Goal: Find specific page/section: Find specific page/section

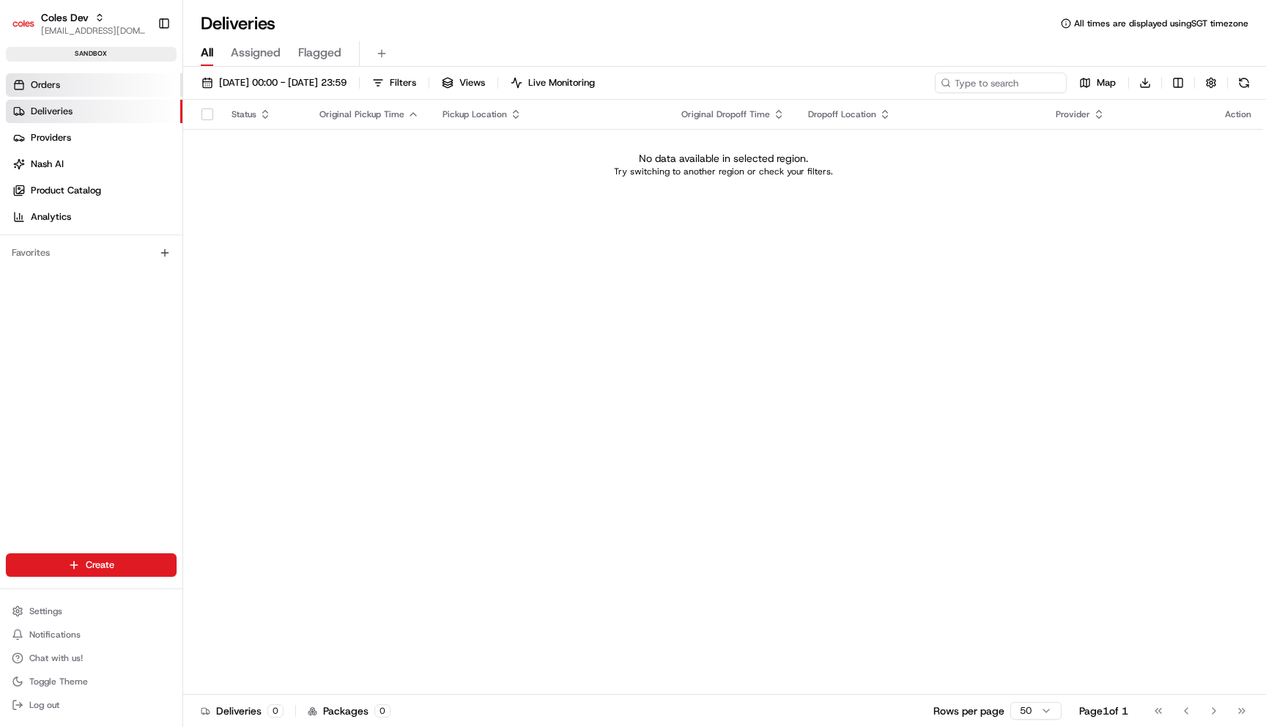
click at [94, 73] on link "Orders" at bounding box center [94, 84] width 177 height 23
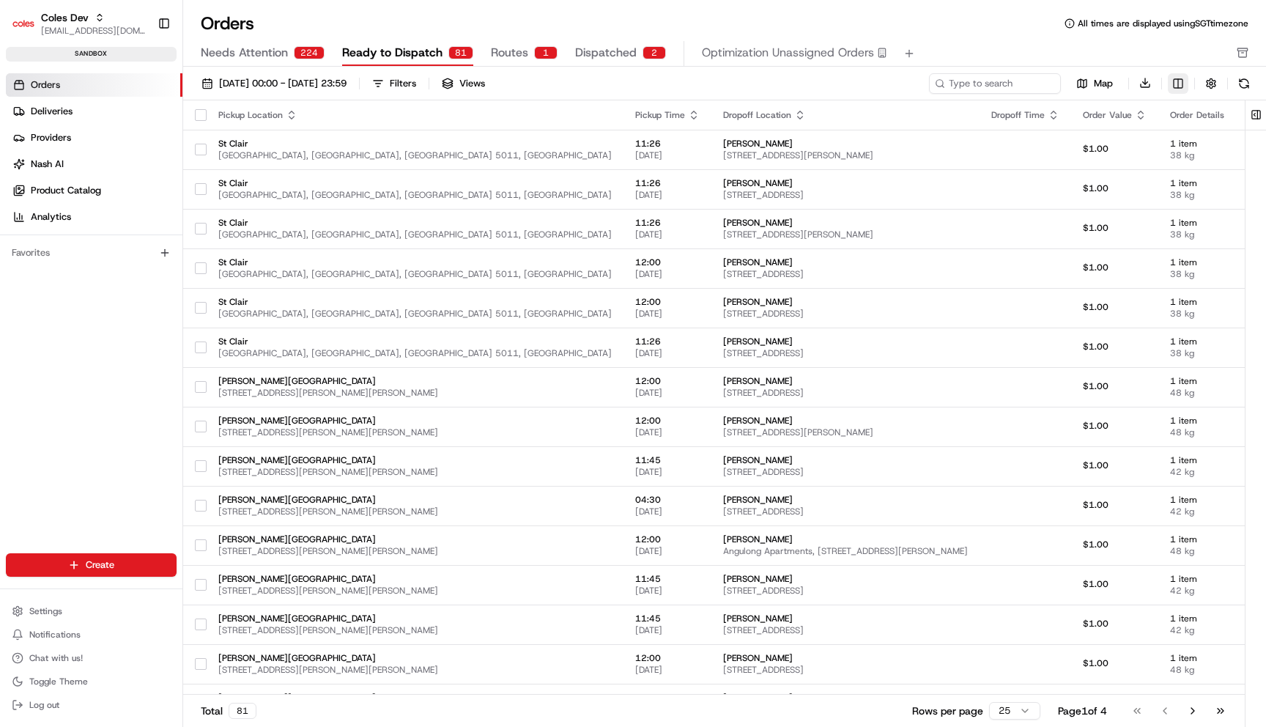
click at [1170, 83] on html "Coles Dev [EMAIL_ADDRESS][DOMAIN_NAME] Toggle Sidebar sandbox Orders Deliveries…" at bounding box center [633, 363] width 1266 height 727
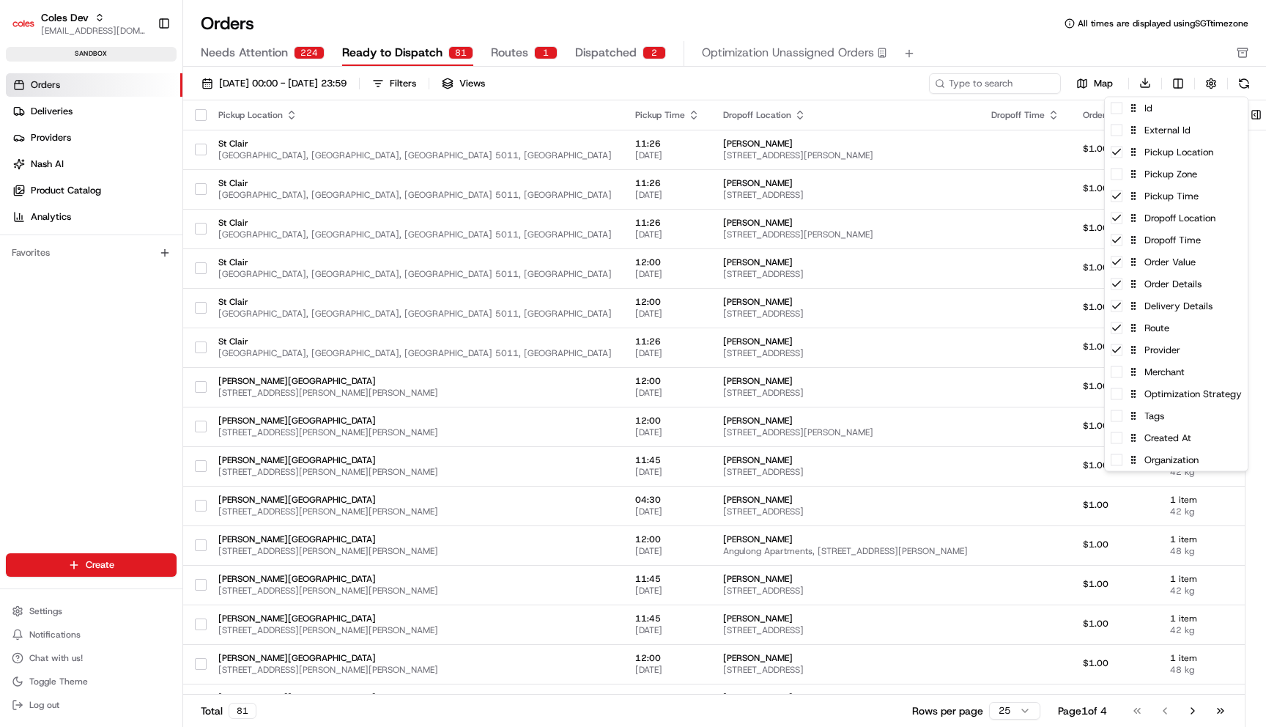
click at [649, 31] on html "Coles Dev [EMAIL_ADDRESS][DOMAIN_NAME] Toggle Sidebar sandbox Orders Deliveries…" at bounding box center [633, 363] width 1266 height 727
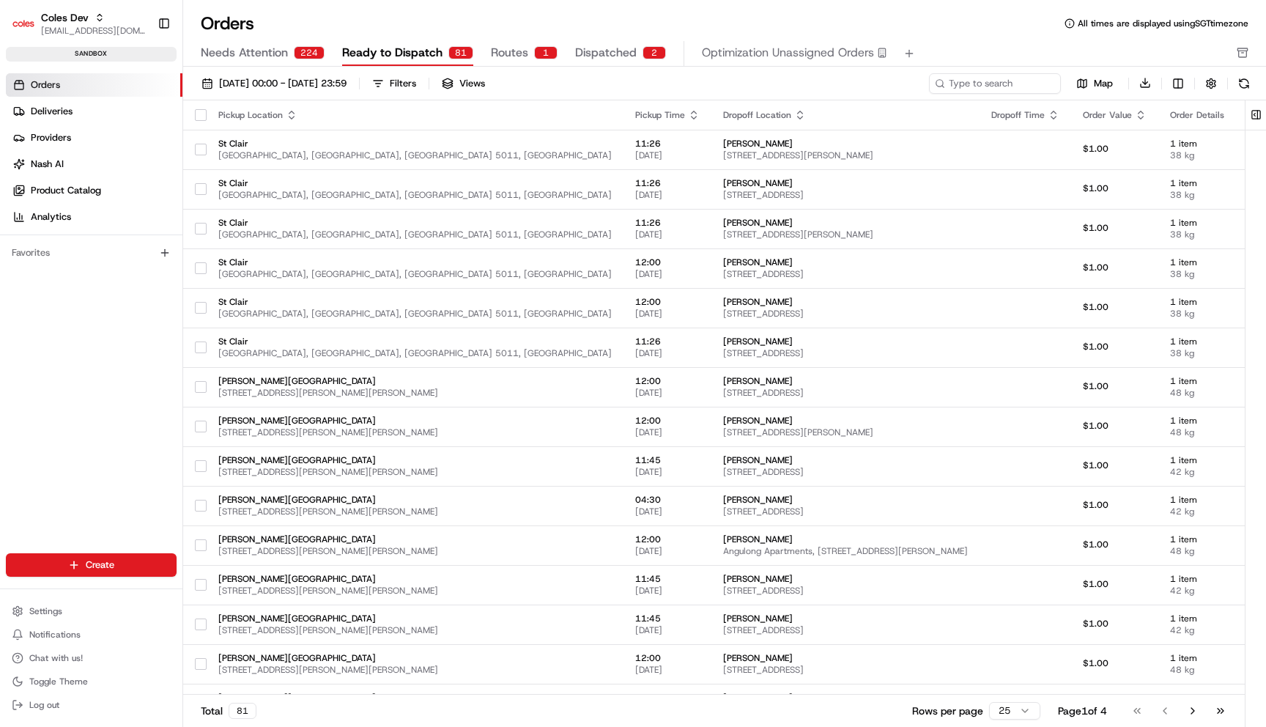
click at [521, 52] on span "Routes" at bounding box center [509, 53] width 37 height 18
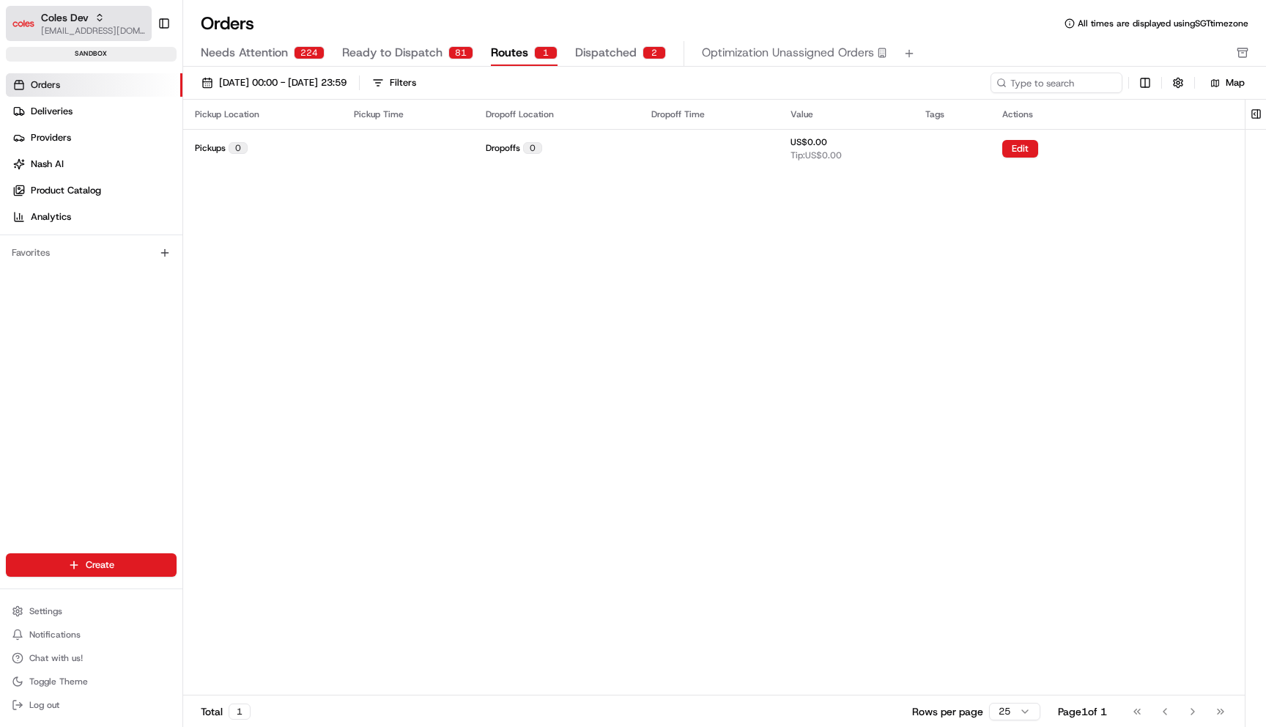
click at [109, 25] on span "[EMAIL_ADDRESS][DOMAIN_NAME]" at bounding box center [93, 31] width 105 height 12
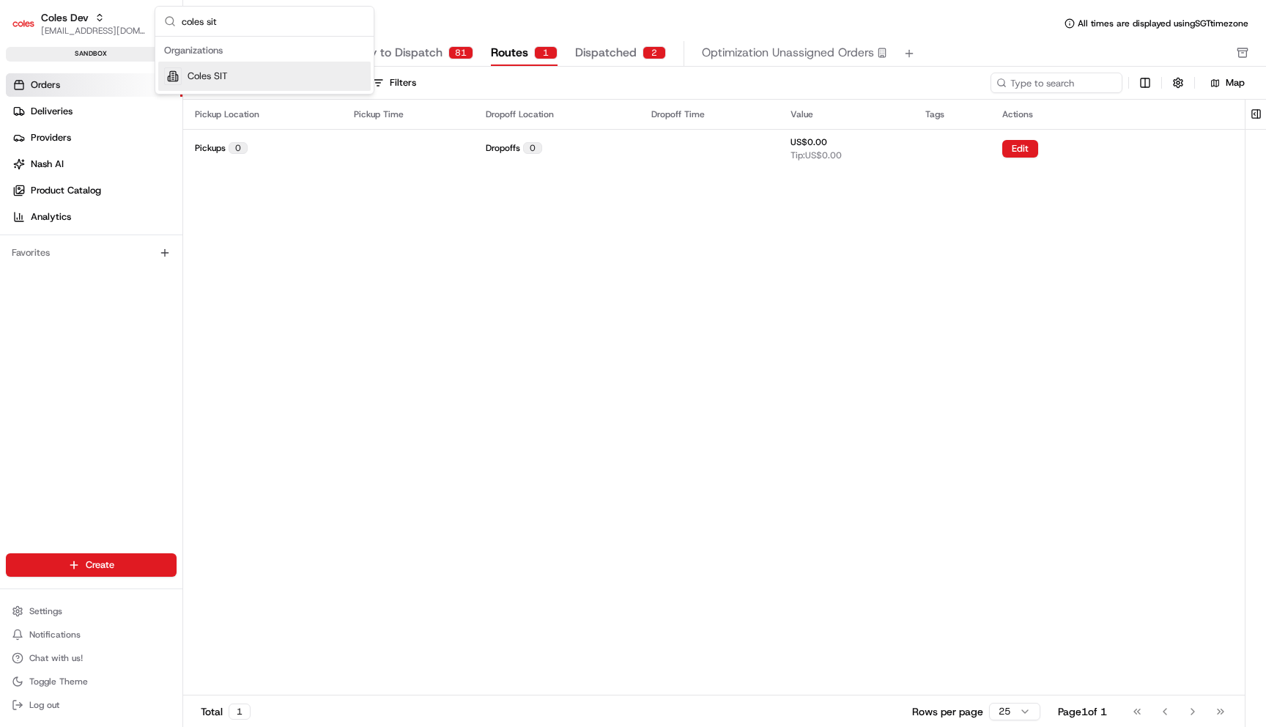
type input "coles sit"
click at [220, 79] on span "Coles SIT" at bounding box center [208, 76] width 40 height 13
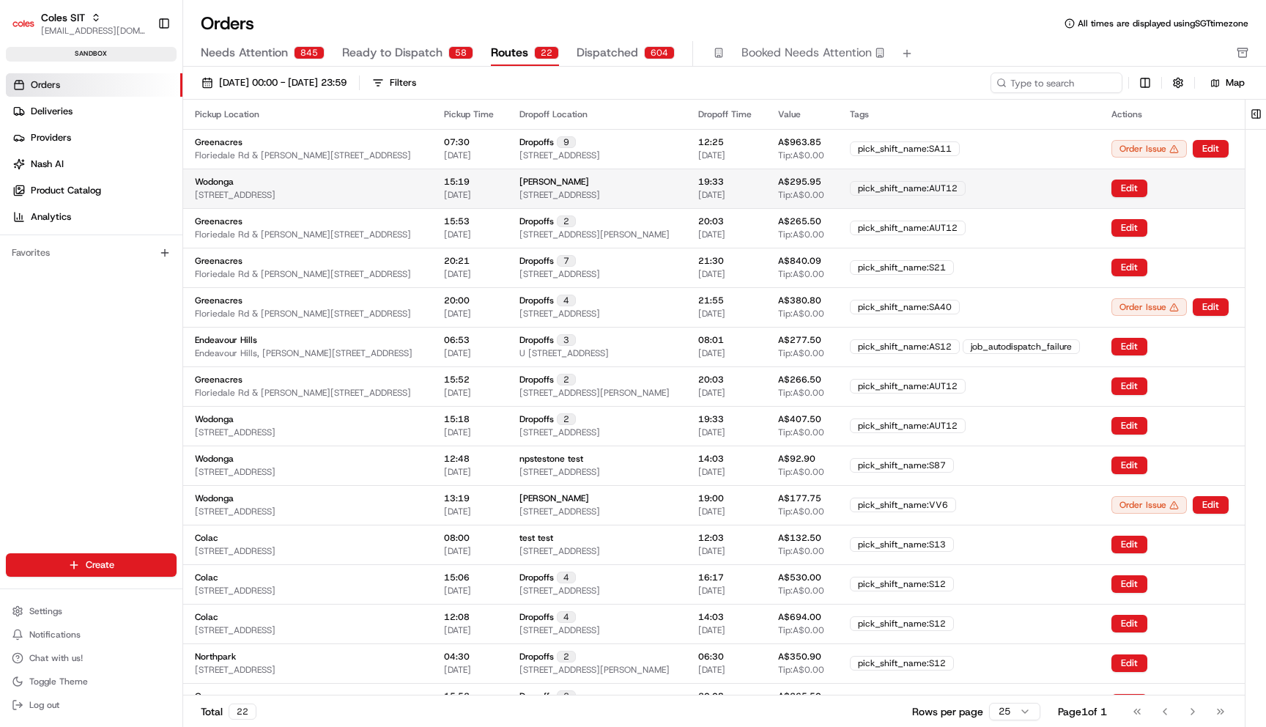
scroll to position [0, 102]
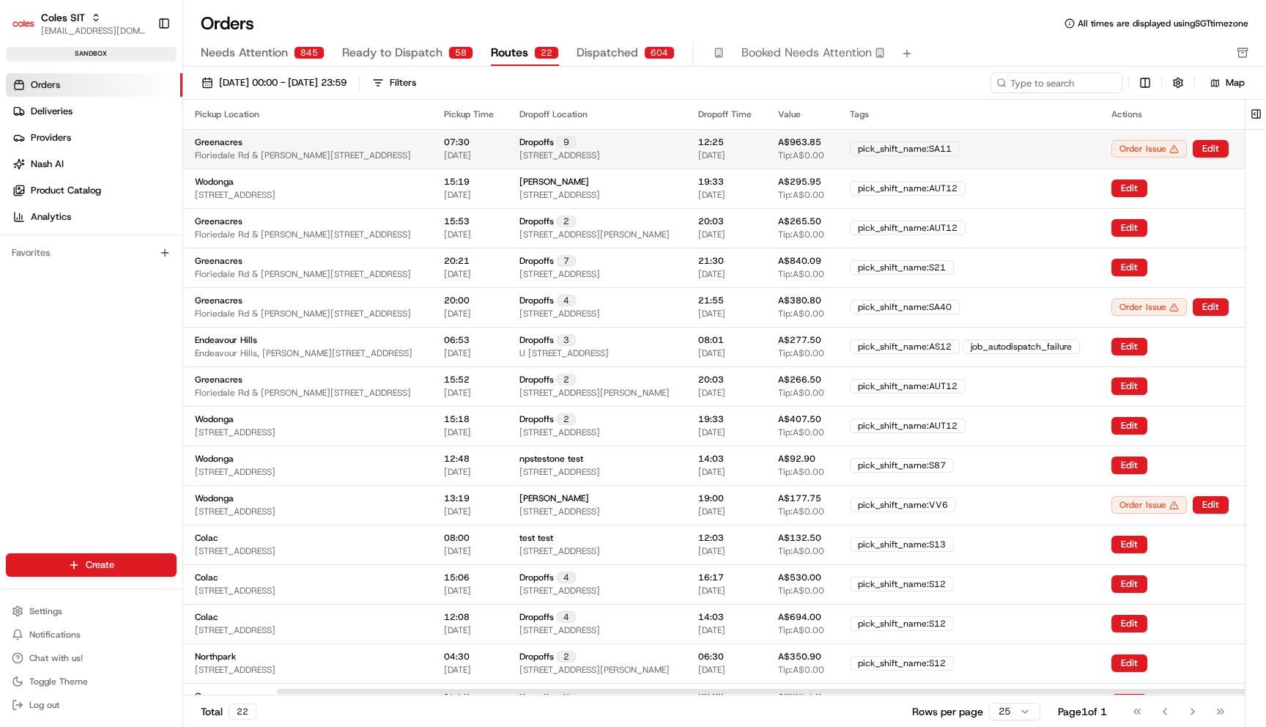
click at [1017, 141] on td "pick_shift_name:SA11" at bounding box center [968, 149] width 261 height 40
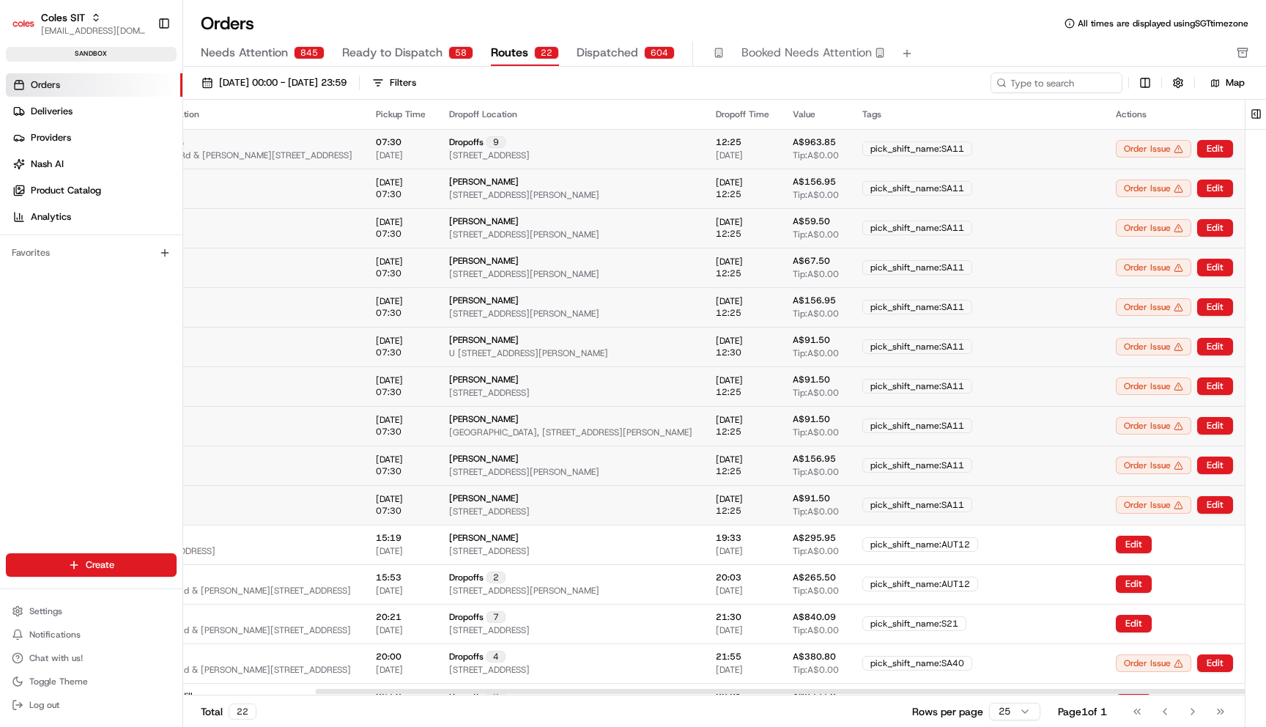
scroll to position [0, 208]
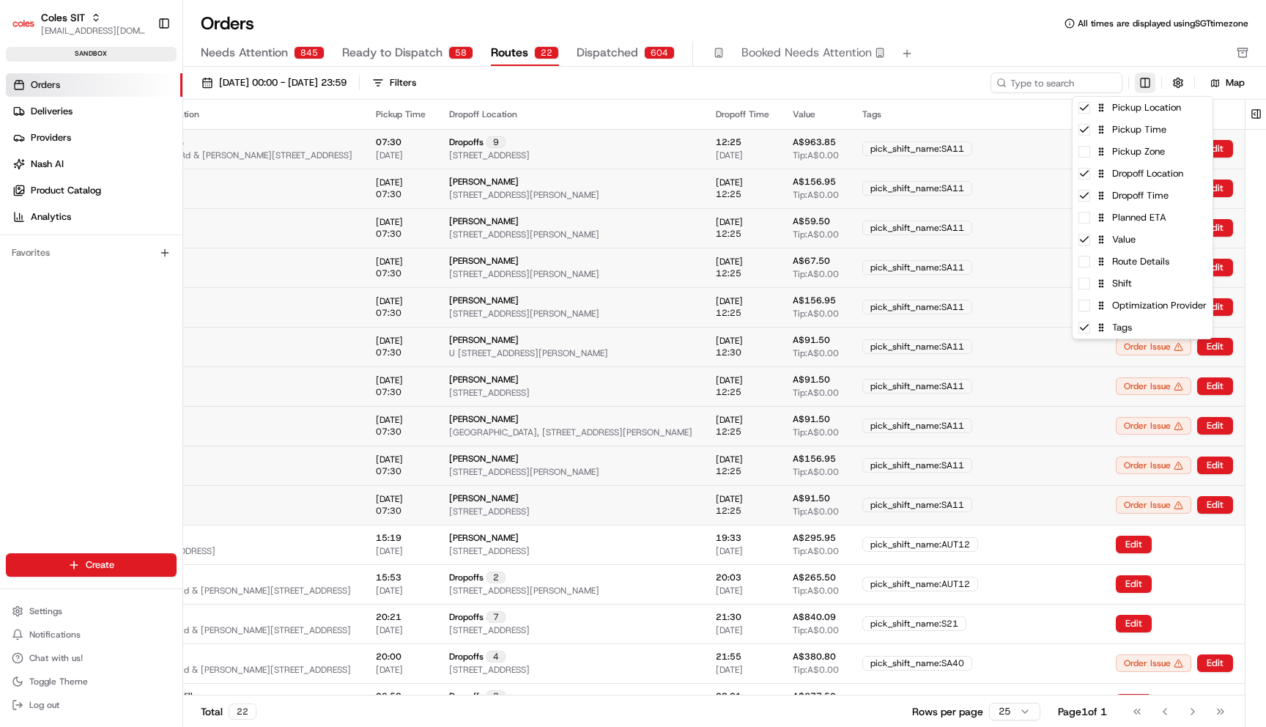
click at [1146, 89] on html "Coles SIT [EMAIL_ADDRESS][DOMAIN_NAME] Toggle Sidebar sandbox Orders Deliveries…" at bounding box center [633, 363] width 1266 height 727
click at [1159, 225] on div "Planned ETA" at bounding box center [1142, 218] width 140 height 22
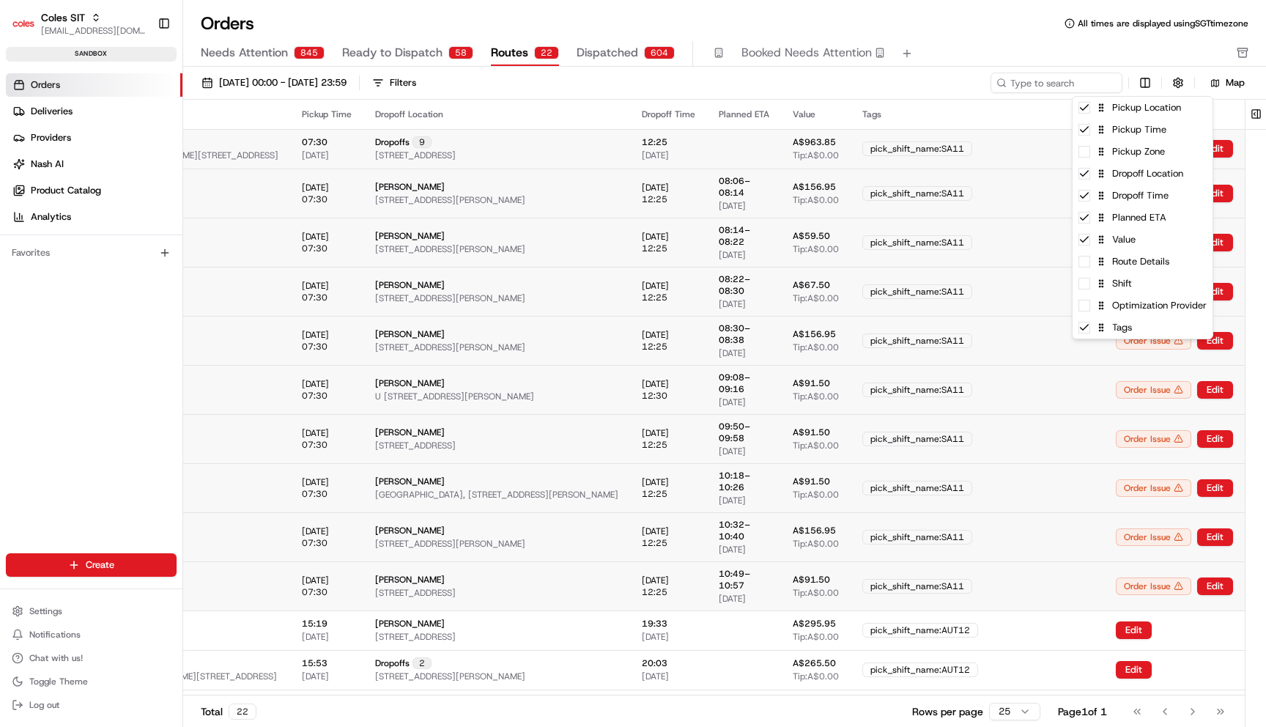
click at [940, 37] on html "Coles SIT [EMAIL_ADDRESS][DOMAIN_NAME] Toggle Sidebar sandbox Orders Deliveries…" at bounding box center [633, 363] width 1266 height 727
